Goal: Find specific page/section: Find specific page/section

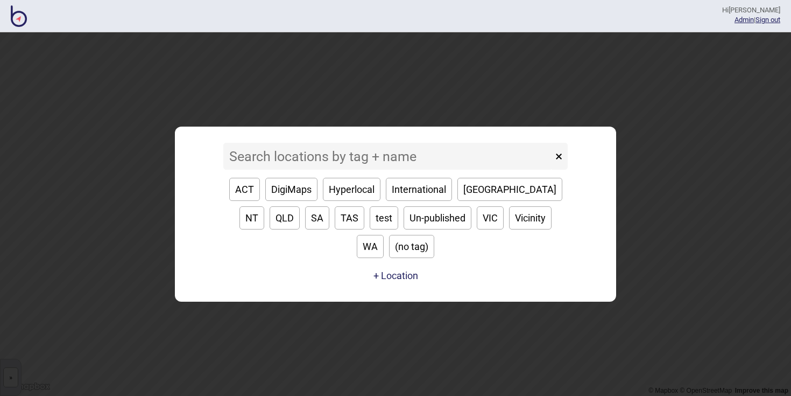
click at [474, 197] on button "NSW" at bounding box center [509, 189] width 105 height 23
type input "NSW"
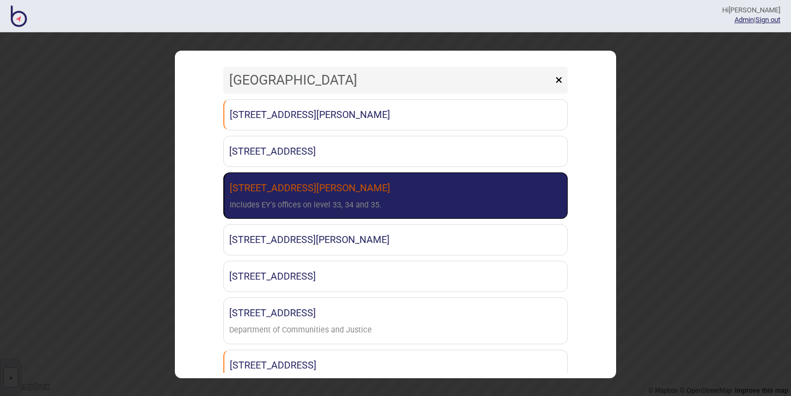
click at [397, 191] on link "200 George Street Sydney Includes EY's offices on level 33, 34 and 35." at bounding box center [395, 195] width 344 height 47
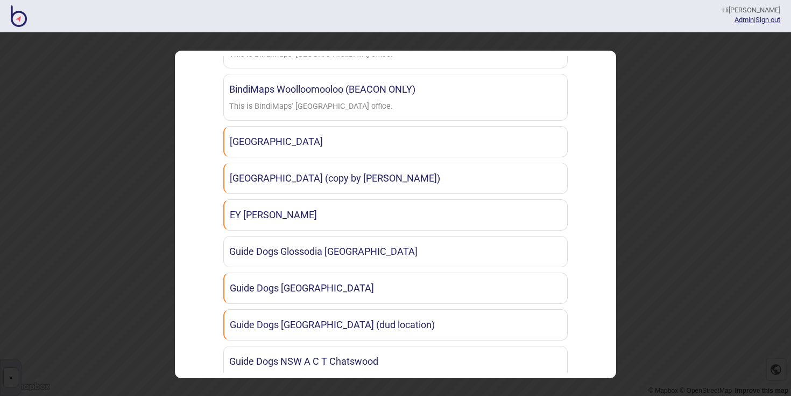
scroll to position [836, 0]
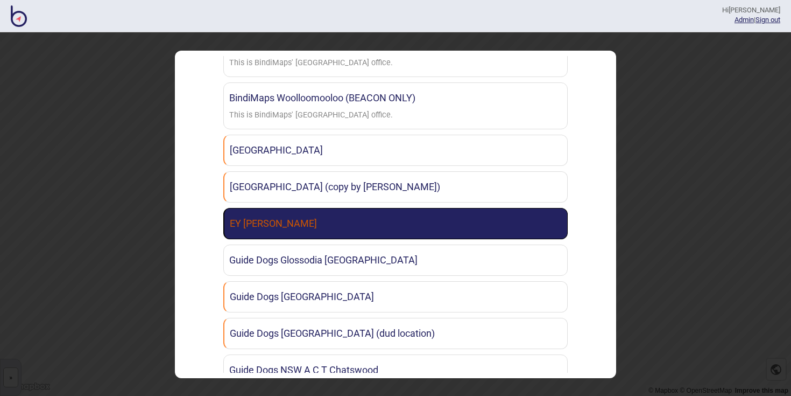
click at [395, 228] on link "EY Sydney BindiWeb" at bounding box center [395, 223] width 344 height 31
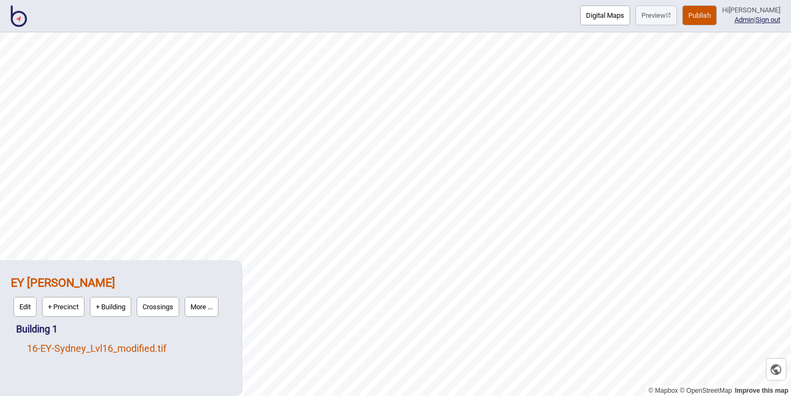
click at [95, 348] on link "16 - EY-Sydney_Lvl16_modified.tif" at bounding box center [96, 347] width 139 height 11
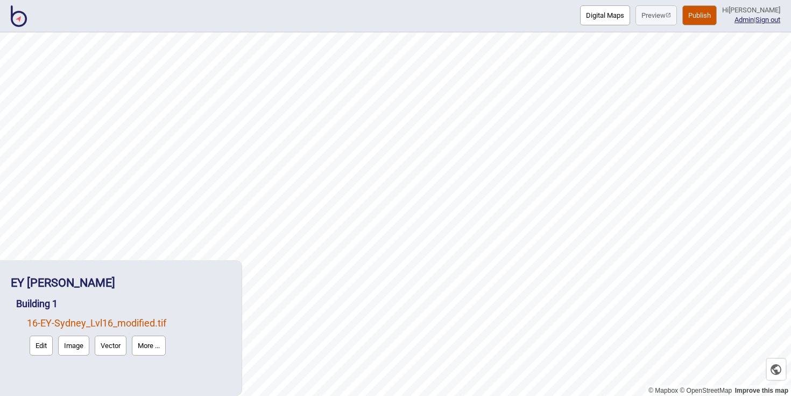
click at [39, 348] on button "Edit" at bounding box center [41, 345] width 23 height 20
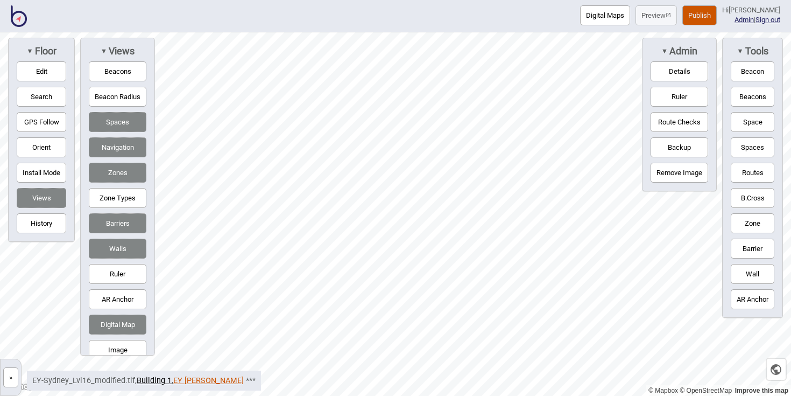
click at [207, 380] on link "EY Sydney BindiWeb" at bounding box center [208, 380] width 70 height 9
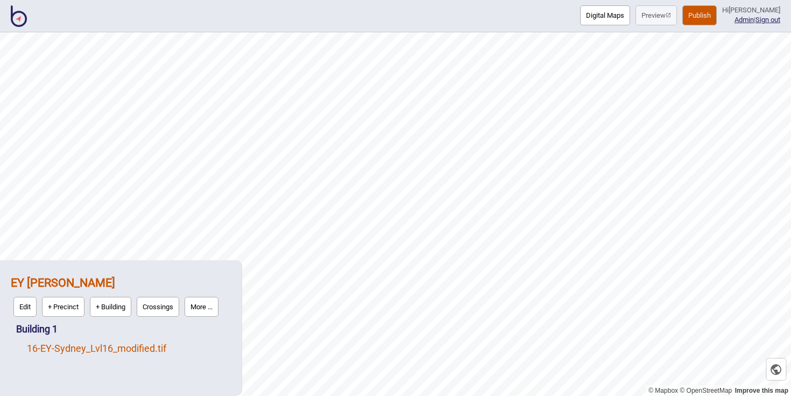
click at [107, 350] on link "16 - EY-Sydney_Lvl16_modified.tif" at bounding box center [96, 347] width 139 height 11
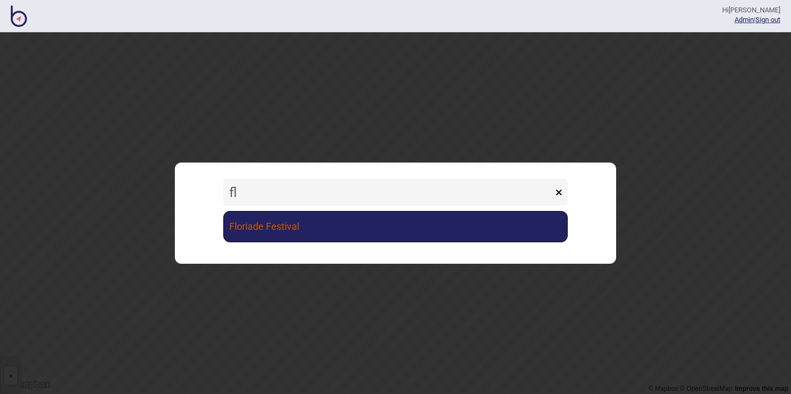
type input "fl"
click at [328, 230] on link "Floriade Festival" at bounding box center [395, 226] width 344 height 31
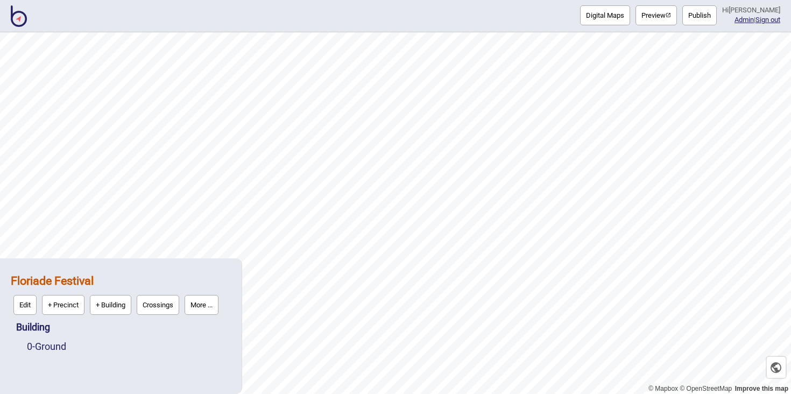
click at [669, 22] on button "Preview" at bounding box center [656, 15] width 41 height 20
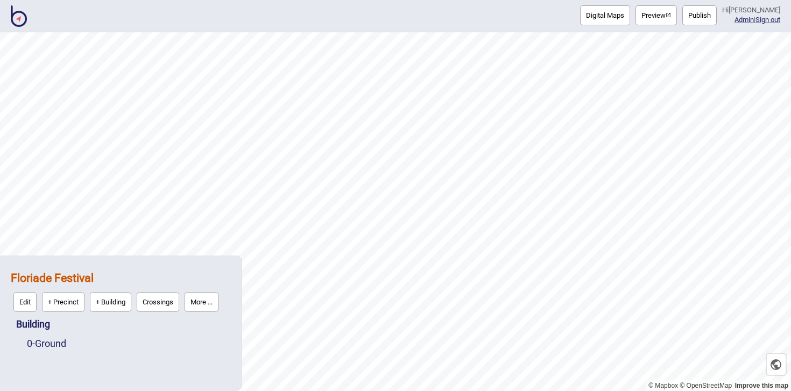
click at [509, 19] on div "Digital Maps Preview Publish Hi [PERSON_NAME] Admin | Sign out" at bounding box center [395, 16] width 791 height 32
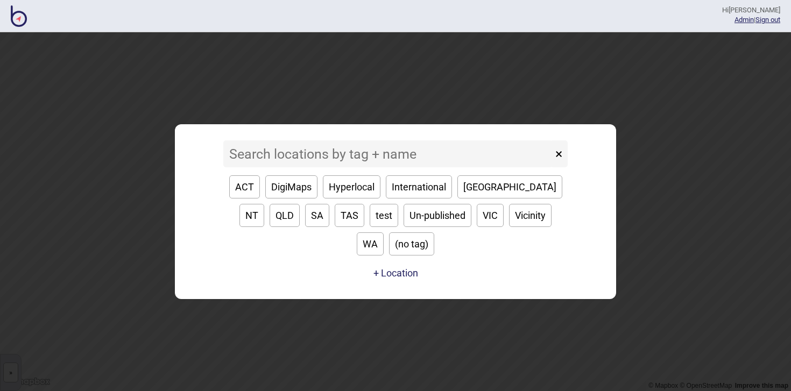
click at [480, 199] on button "[GEOGRAPHIC_DATA]" at bounding box center [509, 186] width 105 height 23
type input "NSW"
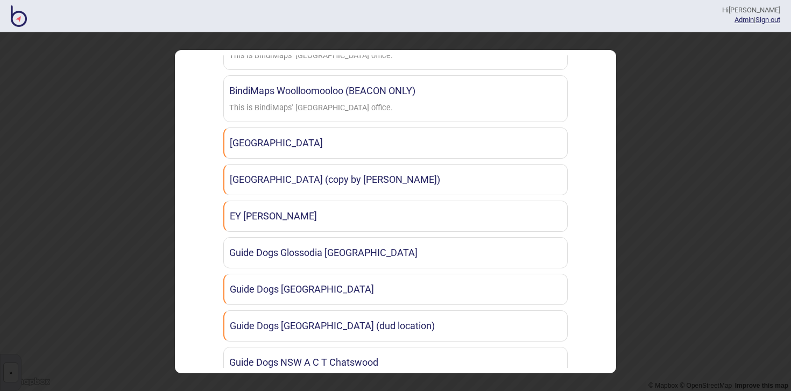
scroll to position [842, 0]
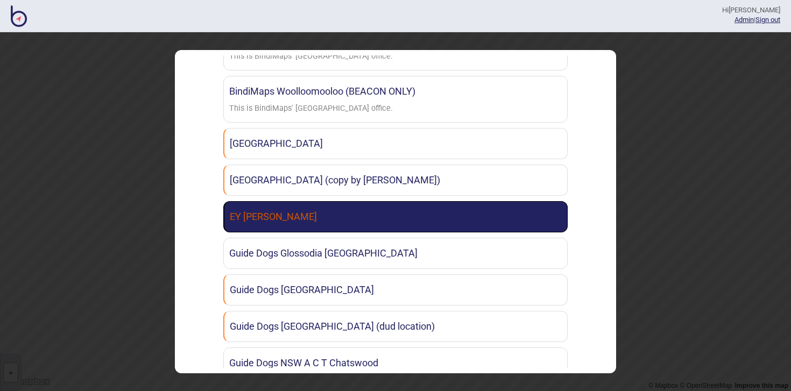
click at [330, 223] on link "EY Sydney BindiWeb" at bounding box center [395, 216] width 344 height 31
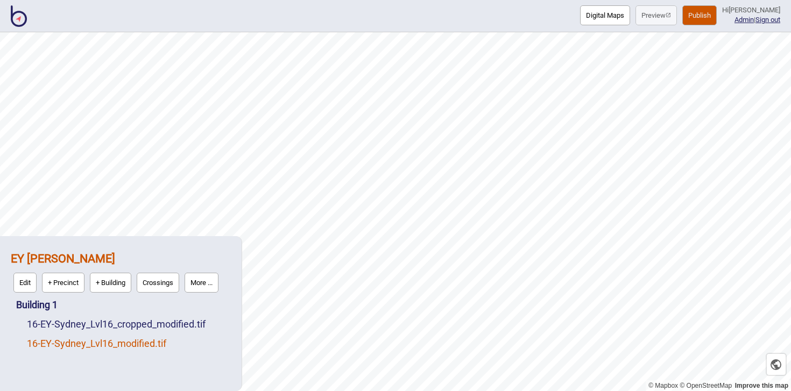
click at [116, 344] on link "16 - EY-Sydney_Lvl16_modified.tif" at bounding box center [96, 343] width 139 height 11
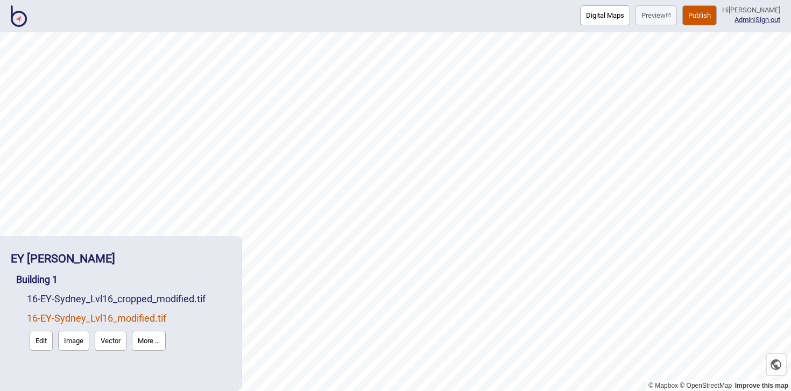
click at [99, 308] on div "16 - EY-Sydney_Lvl16_cropped_modified.tif" at bounding box center [129, 299] width 204 height 19
click at [100, 302] on link "16 - EY-Sydney_Lvl16_cropped_modified.tif" at bounding box center [116, 298] width 179 height 11
